Goal: Task Accomplishment & Management: Use online tool/utility

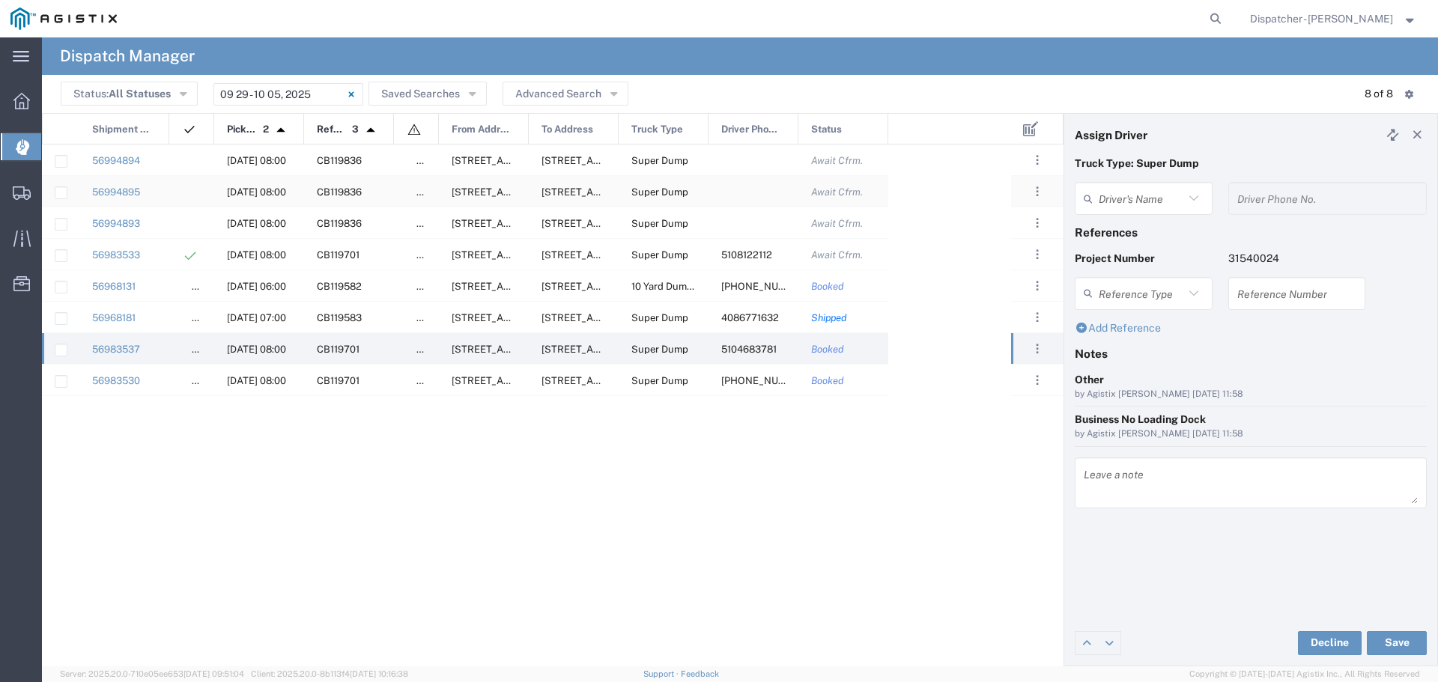
type input "[PERSON_NAME]"
type input "5104683781"
